Goal: Check status

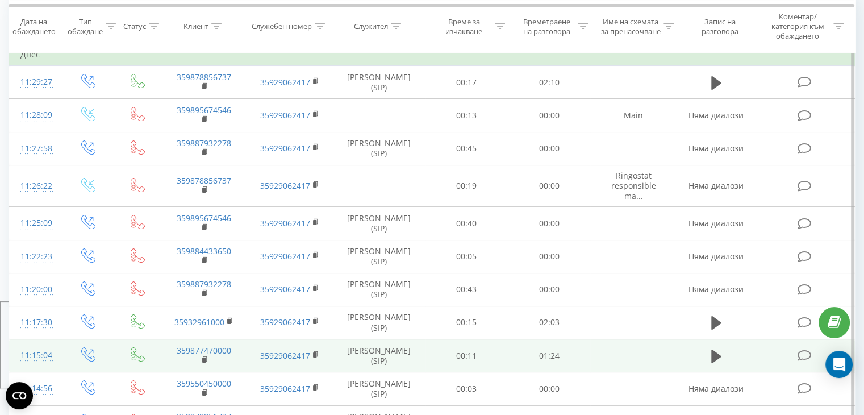
scroll to position [227, 0]
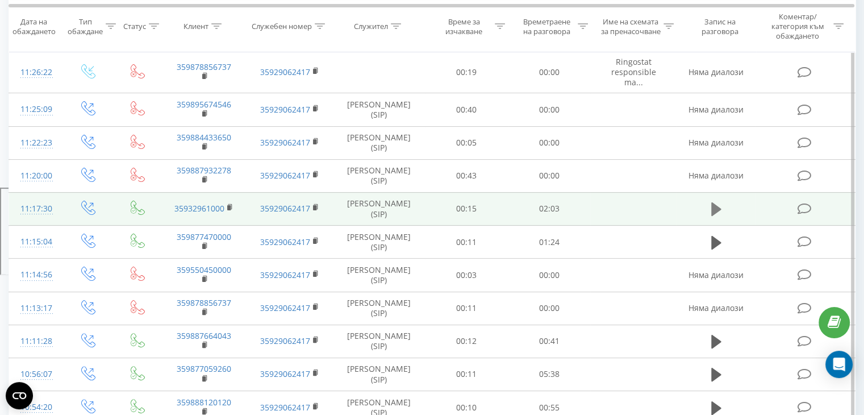
click at [718, 211] on icon at bounding box center [716, 209] width 10 height 16
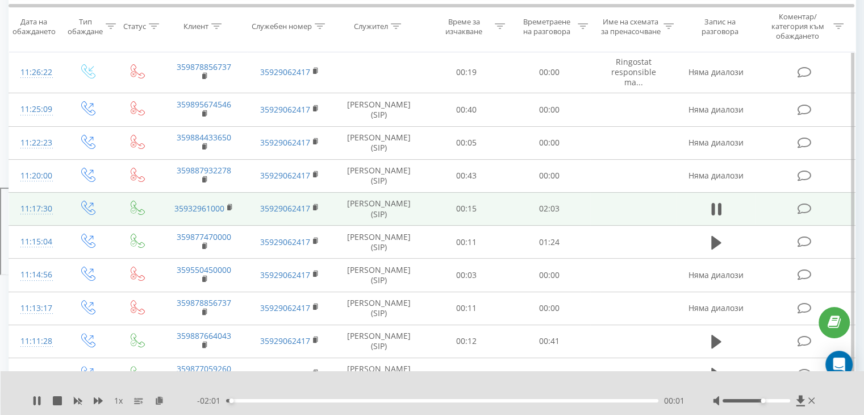
drag, startPoint x: 762, startPoint y: 398, endPoint x: 866, endPoint y: 397, distance: 104.0
click at [499, 382] on div at bounding box center [425, 385] width 628 height 12
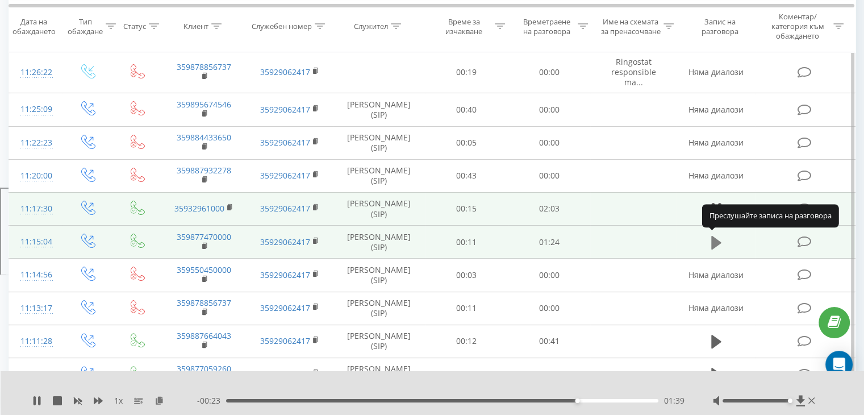
click at [717, 243] on icon at bounding box center [716, 242] width 10 height 14
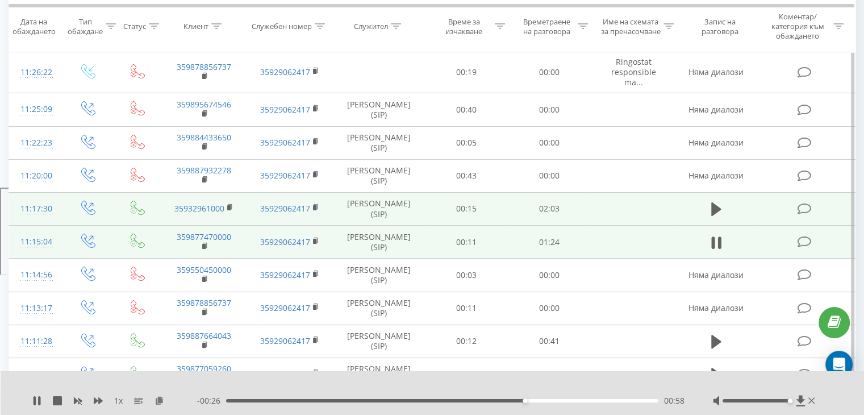
click at [35, 393] on div "1 x - 00:26 00:58 00:58" at bounding box center [433, 393] width 864 height 44
click at [36, 399] on icon at bounding box center [36, 400] width 9 height 9
